Goal: Task Accomplishment & Management: Use online tool/utility

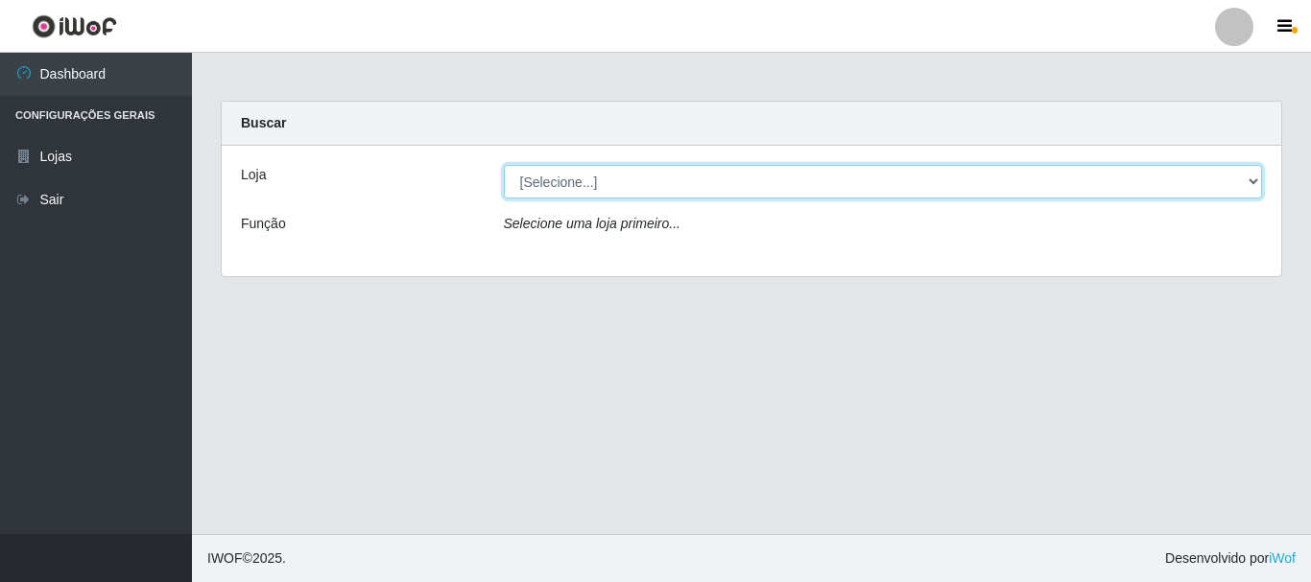
click at [1245, 177] on select "[Selecione...] Nordestão - Alecrim" at bounding box center [883, 182] width 759 height 34
select select "453"
click at [504, 165] on select "[Selecione...] Nordestão - Alecrim" at bounding box center [883, 182] width 759 height 34
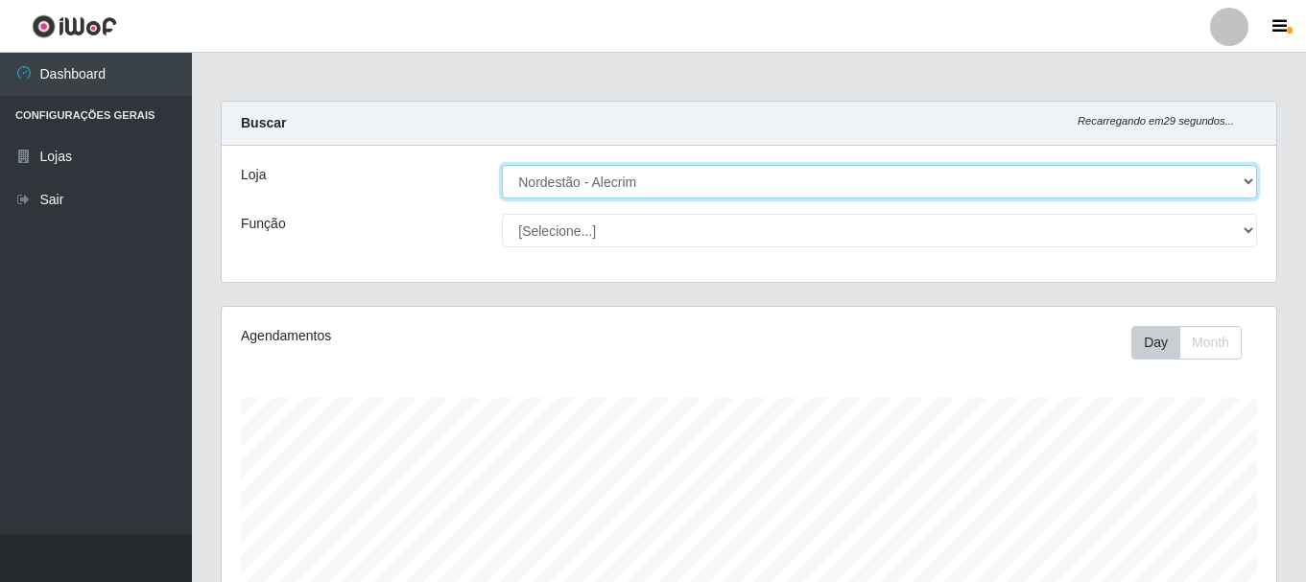
scroll to position [398, 1054]
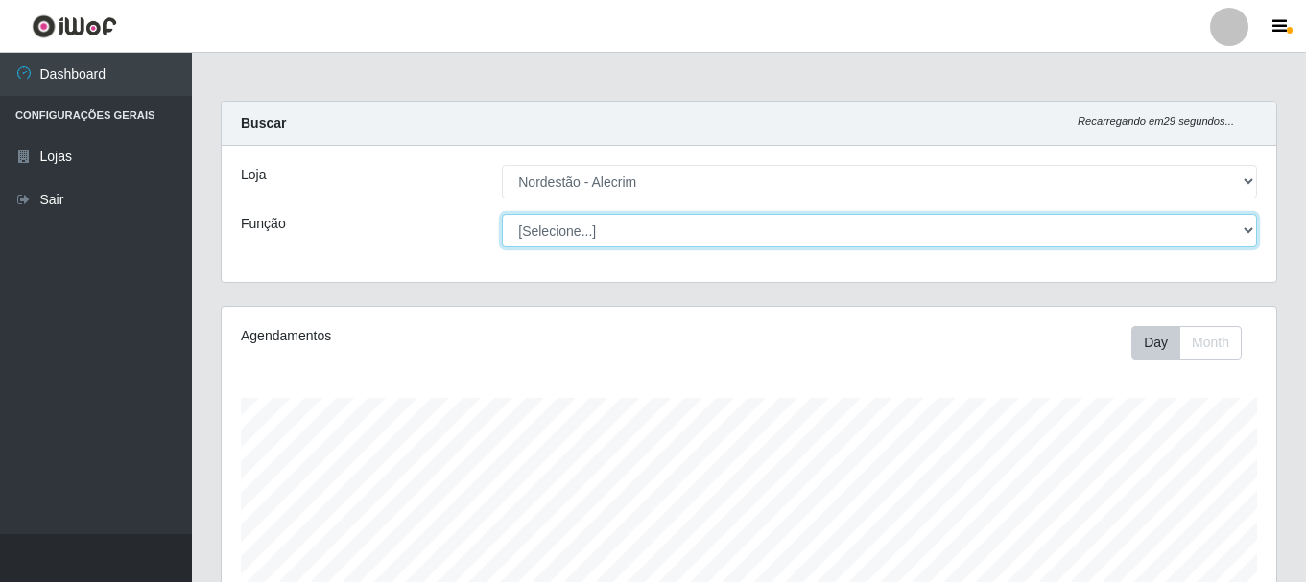
click at [1241, 235] on select "[Selecione...] Balconista + Balconista de Padaria Balconista de Padaria ++ Emba…" at bounding box center [879, 231] width 755 height 34
select select "70"
click at [502, 214] on select "[Selecione...] Balconista + Balconista de Padaria Balconista de Padaria ++ Emba…" at bounding box center [879, 231] width 755 height 34
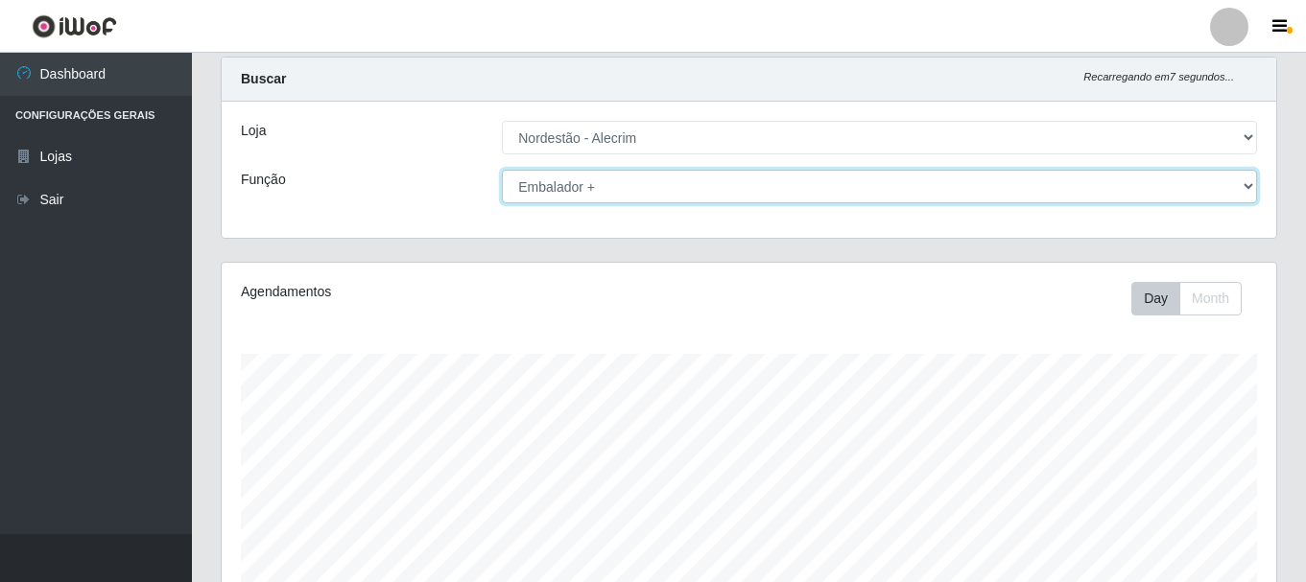
scroll to position [41, 0]
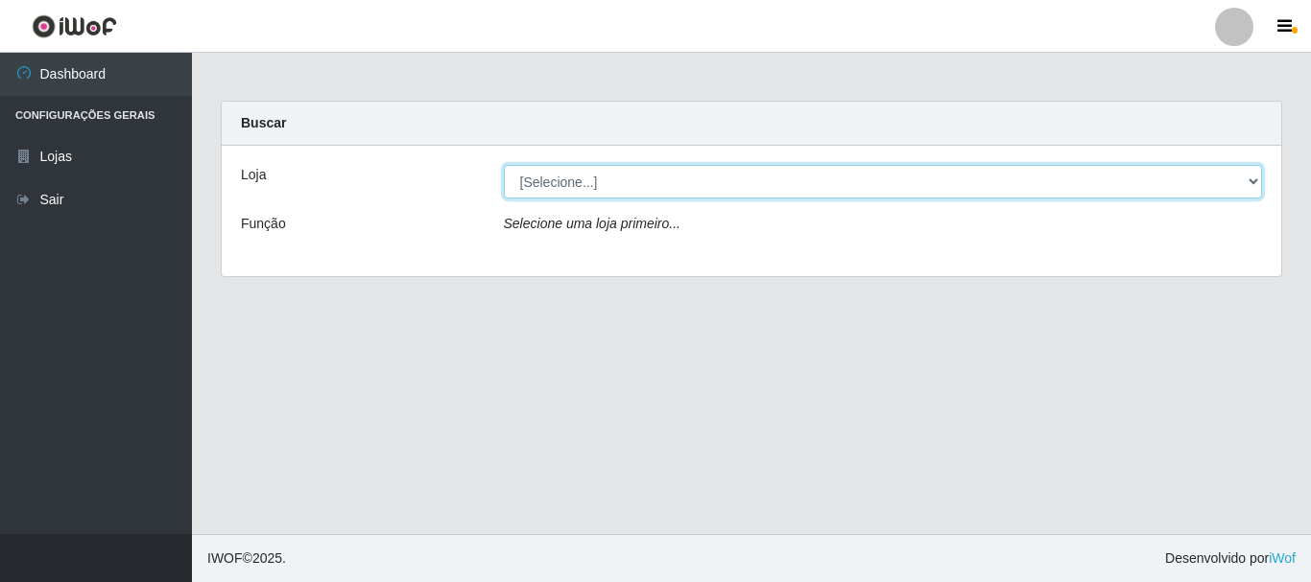
click at [1255, 182] on select "[Selecione...] Nordestão - Alecrim" at bounding box center [883, 182] width 759 height 34
select select "453"
click at [504, 165] on select "[Selecione...] Nordestão - Alecrim" at bounding box center [883, 182] width 759 height 34
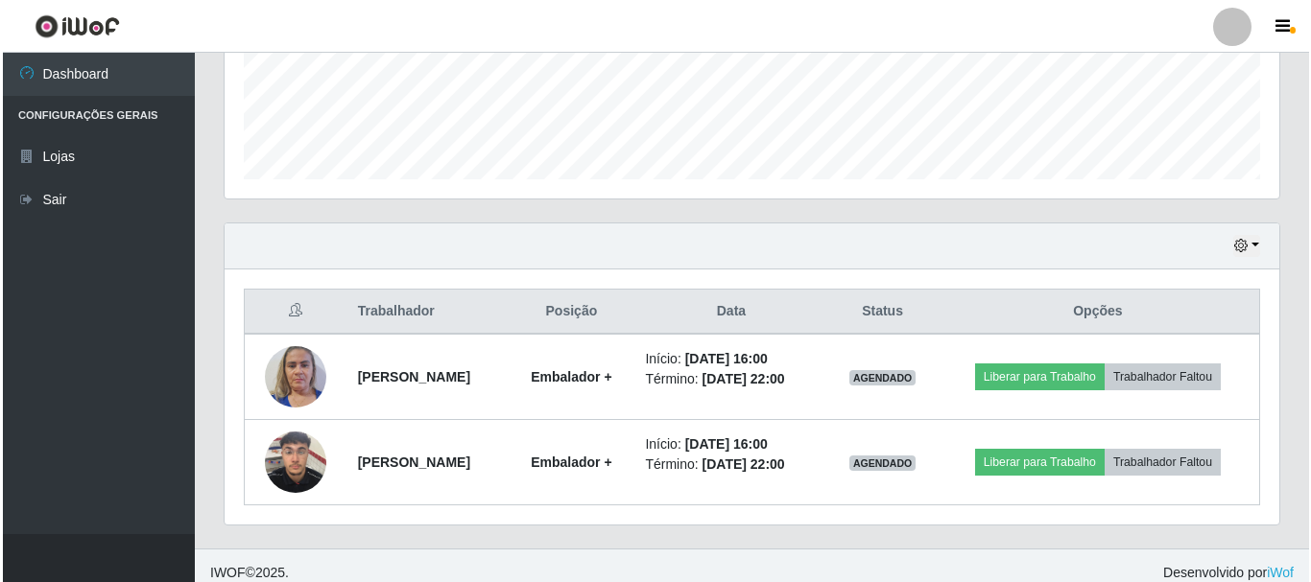
scroll to position [521, 0]
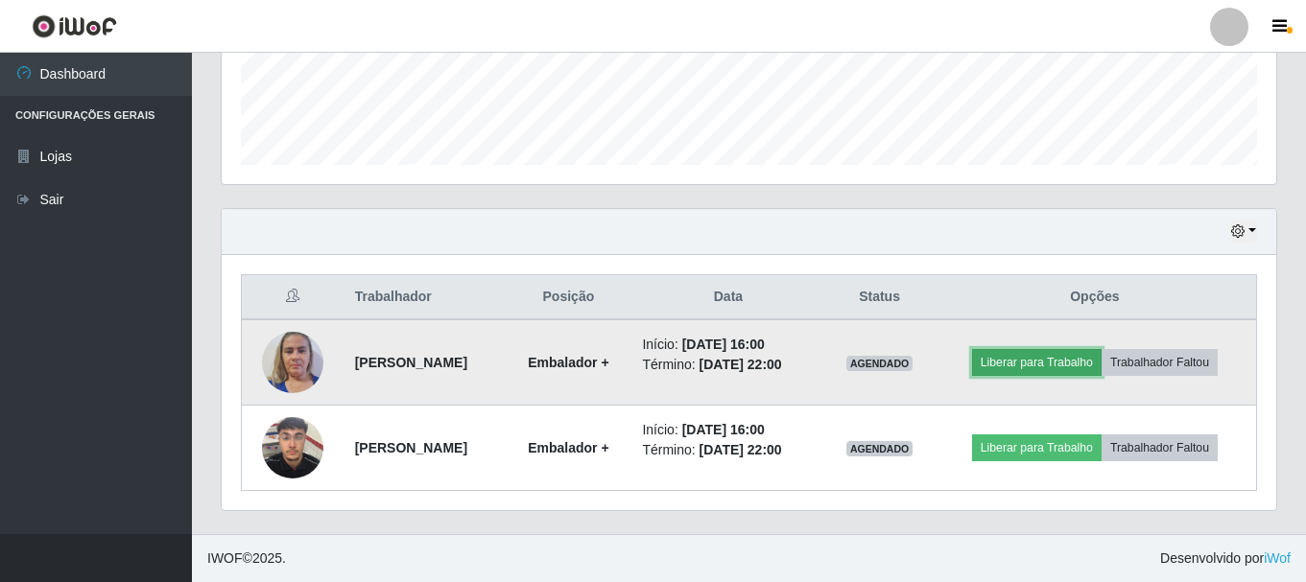
click at [1036, 359] on button "Liberar para Trabalho" at bounding box center [1037, 362] width 130 height 27
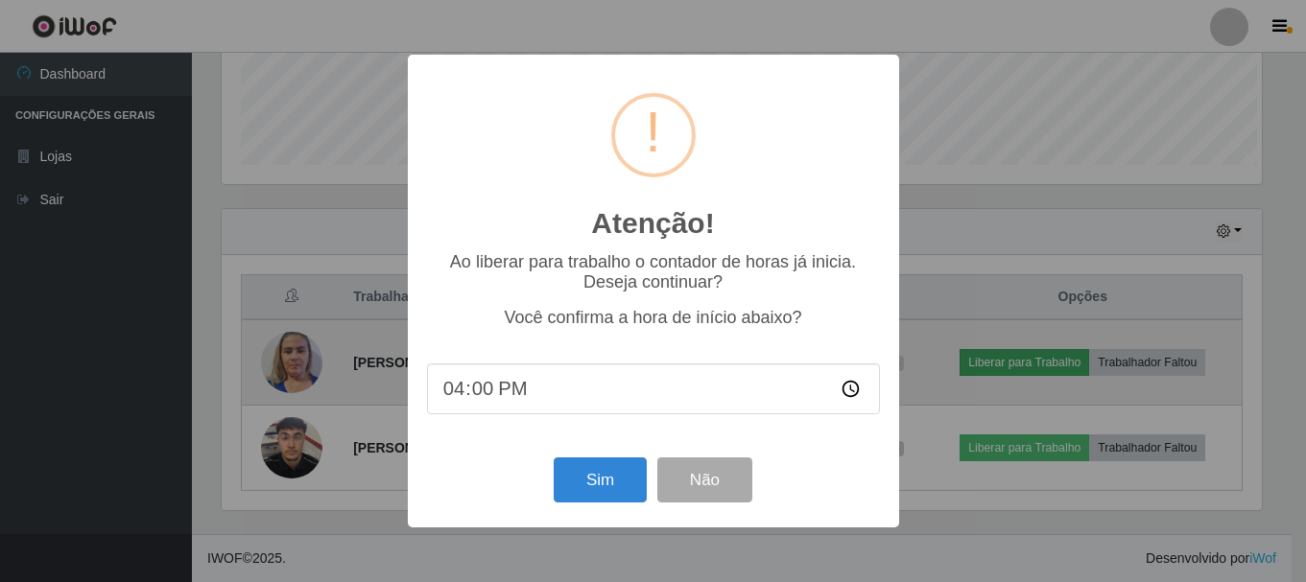
scroll to position [398, 1045]
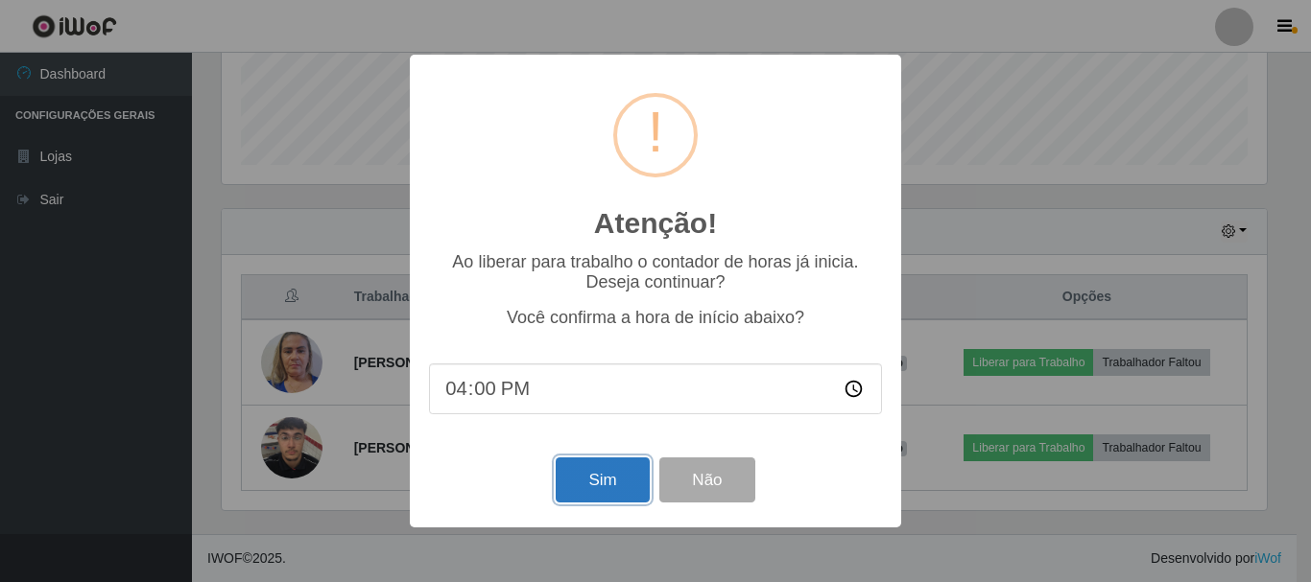
click at [624, 483] on button "Sim" at bounding box center [602, 480] width 93 height 45
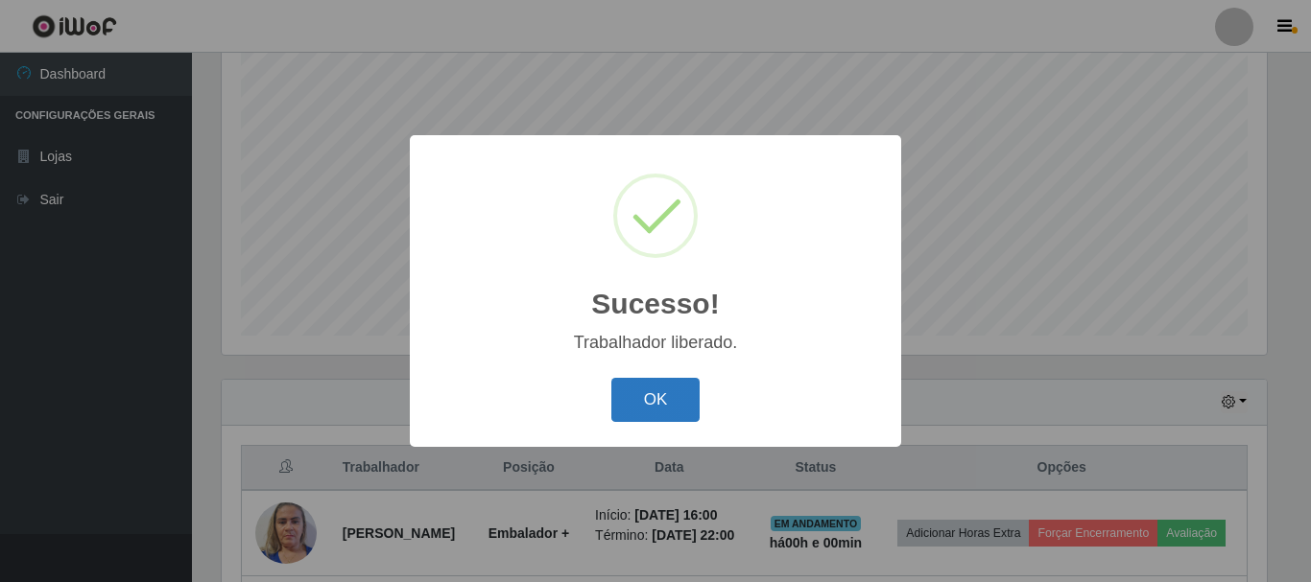
click at [665, 396] on button "OK" at bounding box center [655, 400] width 89 height 45
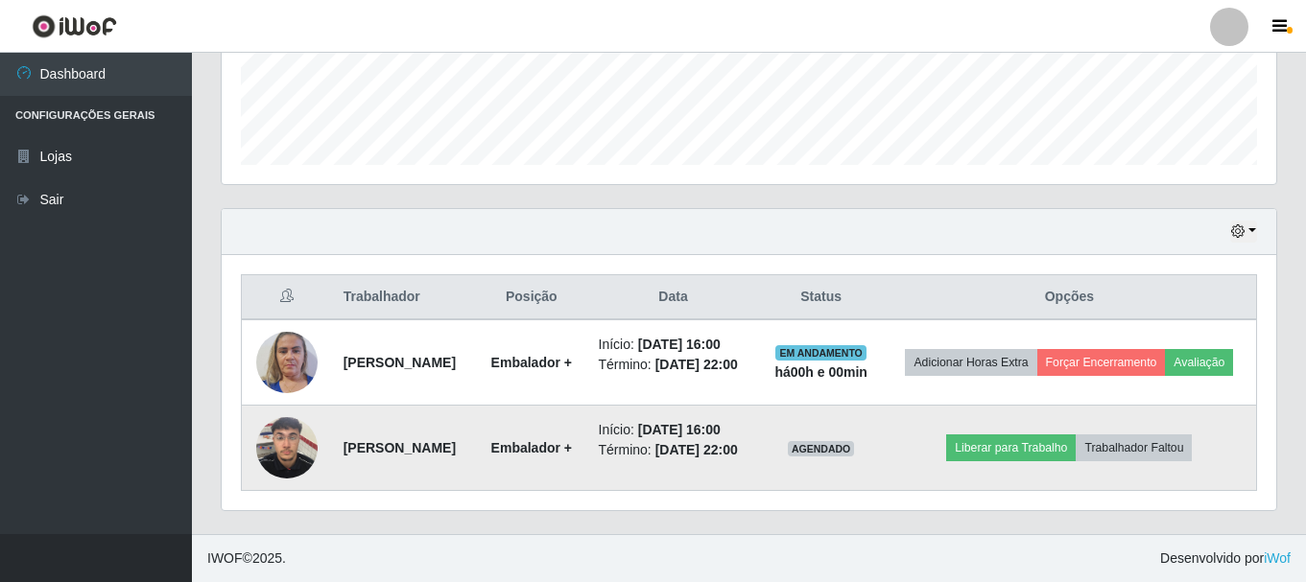
scroll to position [542, 0]
click at [1047, 446] on button "Liberar para Trabalho" at bounding box center [1011, 448] width 130 height 27
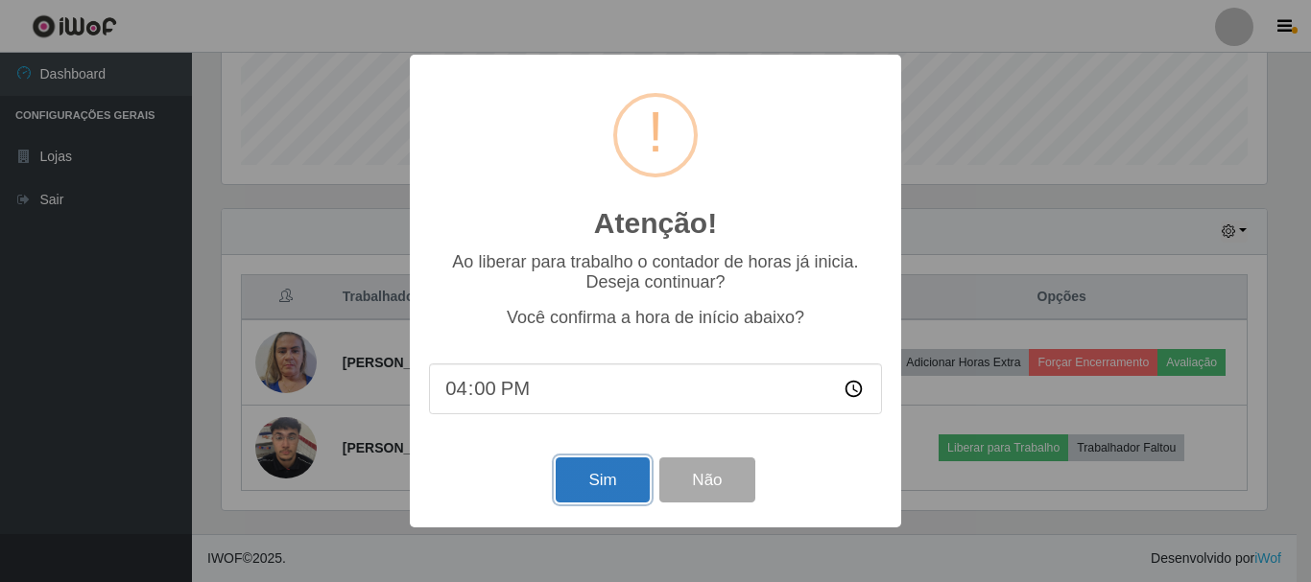
click at [612, 477] on button "Sim" at bounding box center [602, 480] width 93 height 45
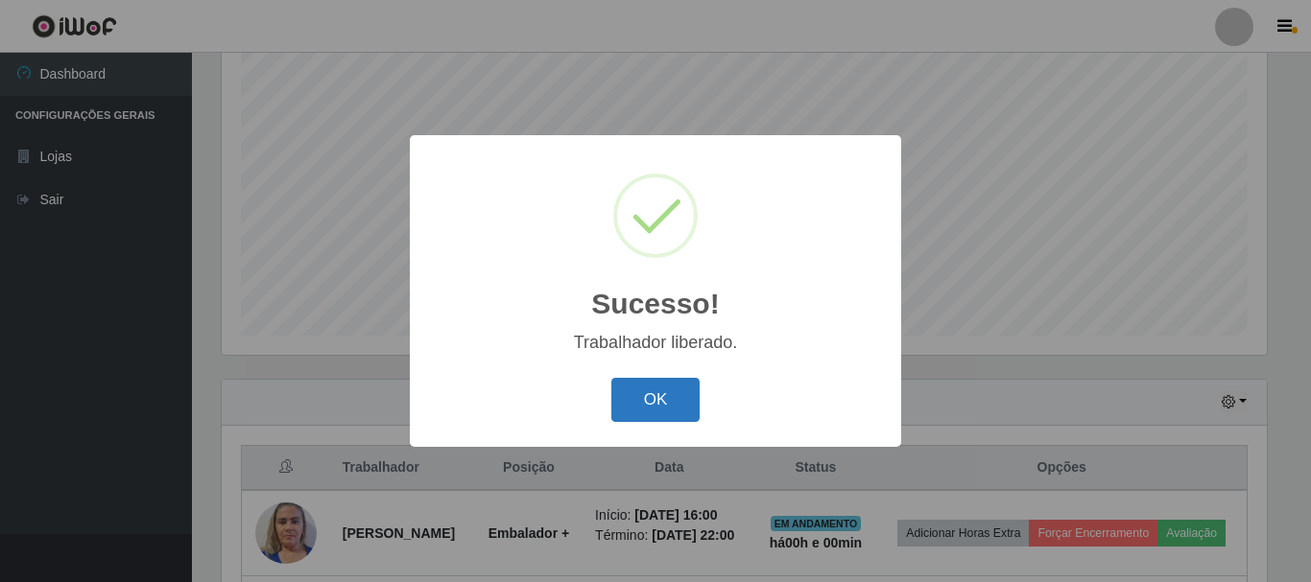
click at [671, 402] on button "OK" at bounding box center [655, 400] width 89 height 45
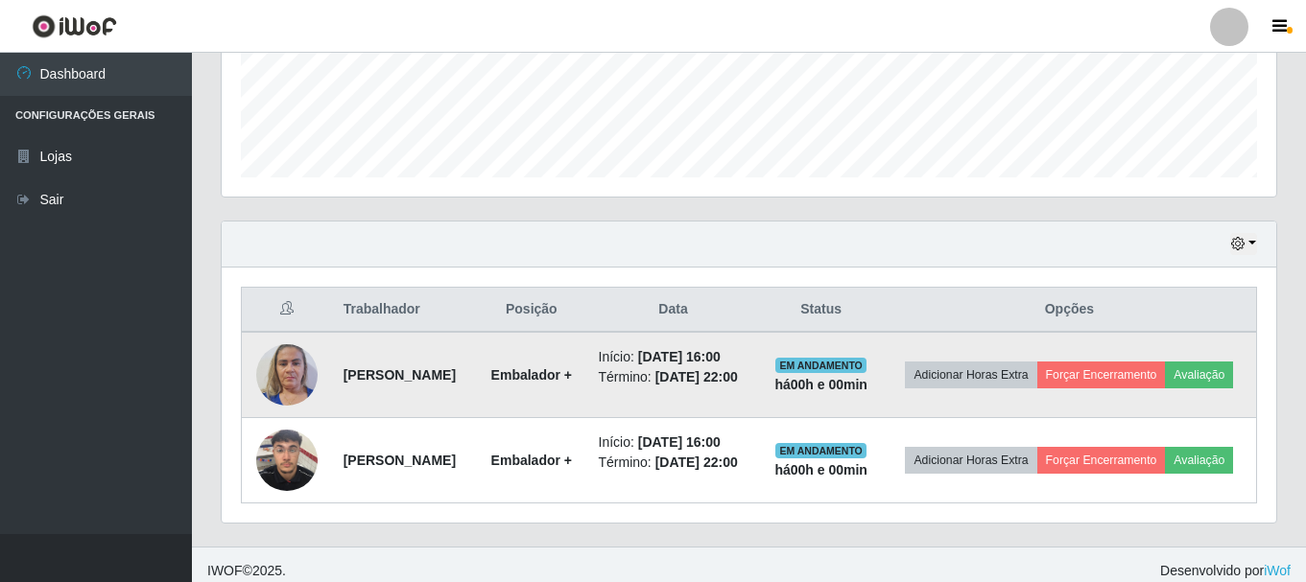
scroll to position [550, 0]
